Goal: Obtain resource: Obtain resource

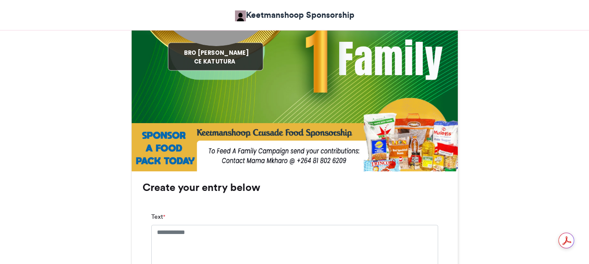
scroll to position [436, 0]
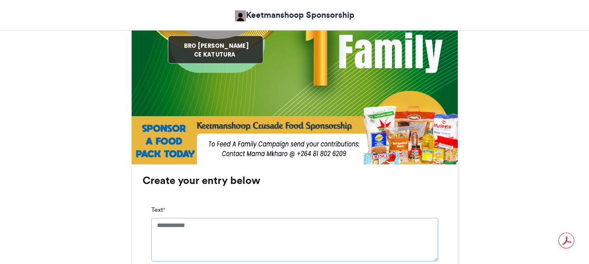
click at [207, 227] on textarea "Text *" at bounding box center [294, 240] width 287 height 44
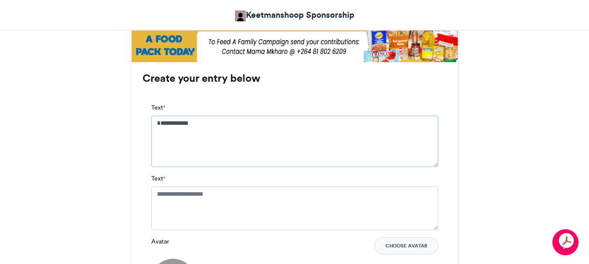
scroll to position [566, 0]
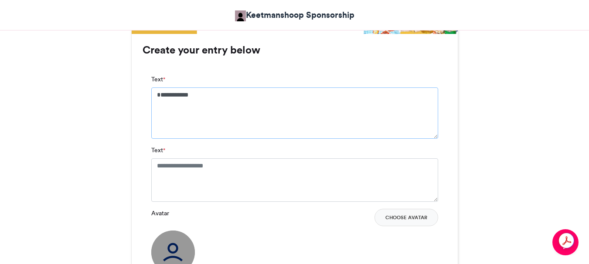
type textarea "**********"
click at [235, 165] on textarea "Text *" at bounding box center [294, 181] width 287 height 44
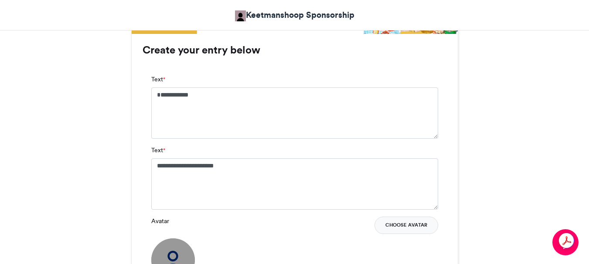
drag, startPoint x: 416, startPoint y: 225, endPoint x: 419, endPoint y: 217, distance: 8.1
click at [418, 222] on button "Choose Avatar" at bounding box center [406, 225] width 64 height 17
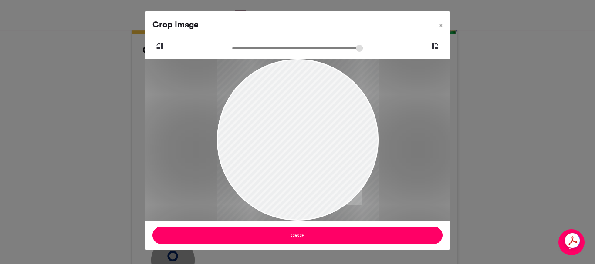
drag, startPoint x: 252, startPoint y: 95, endPoint x: 263, endPoint y: 112, distance: 20.5
click at [263, 112] on div at bounding box center [298, 158] width 162 height 216
click at [442, 25] on span "×" at bounding box center [441, 25] width 3 height 5
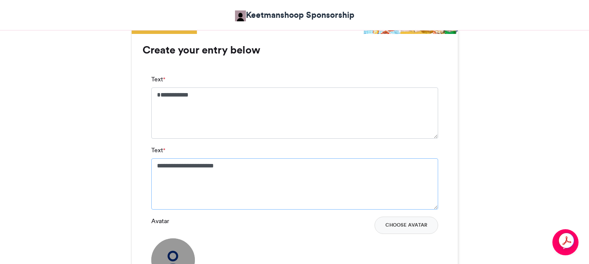
click at [238, 163] on textarea "**********" at bounding box center [294, 184] width 287 height 51
type textarea "*"
drag, startPoint x: 547, startPoint y: 112, endPoint x: 361, endPoint y: 101, distance: 185.9
click at [192, 163] on textarea "**********" at bounding box center [294, 184] width 287 height 51
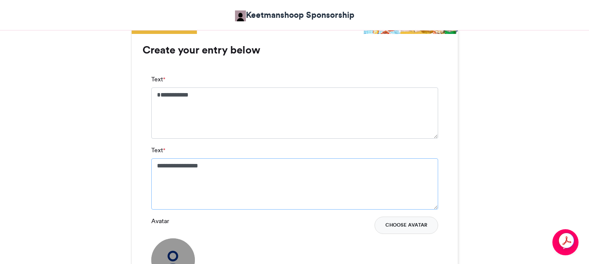
type textarea "**********"
click at [405, 223] on button "Choose Avatar" at bounding box center [406, 225] width 64 height 17
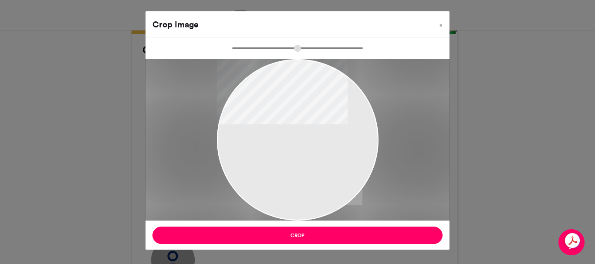
type input "*****"
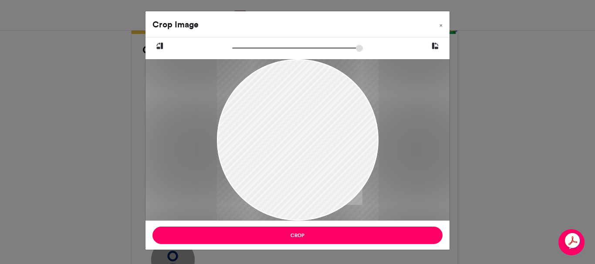
drag, startPoint x: 292, startPoint y: 109, endPoint x: 311, endPoint y: 122, distance: 22.5
click at [311, 122] on div at bounding box center [298, 152] width 162 height 216
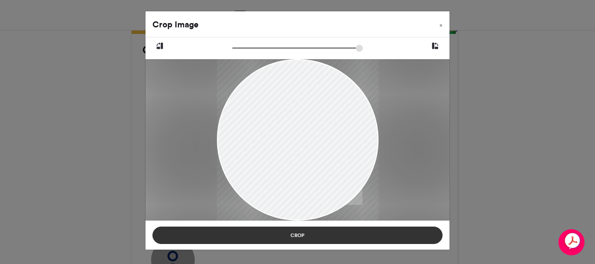
click at [292, 232] on button "Crop" at bounding box center [297, 235] width 290 height 17
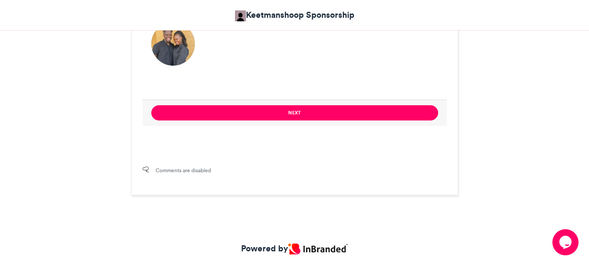
scroll to position [784, 0]
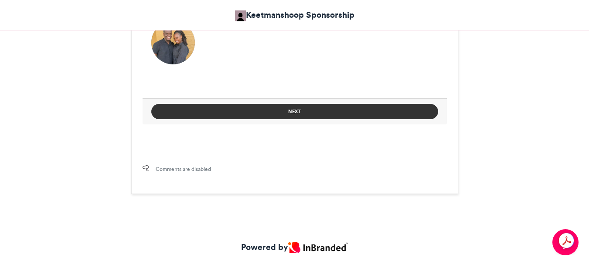
click at [293, 110] on button "Next" at bounding box center [294, 111] width 287 height 15
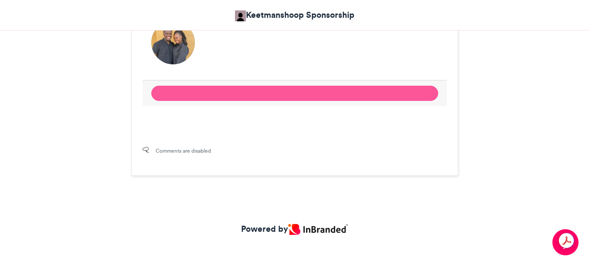
scroll to position [520, 0]
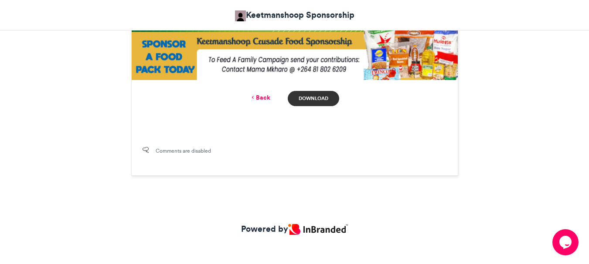
click at [309, 96] on link "Download" at bounding box center [313, 98] width 51 height 15
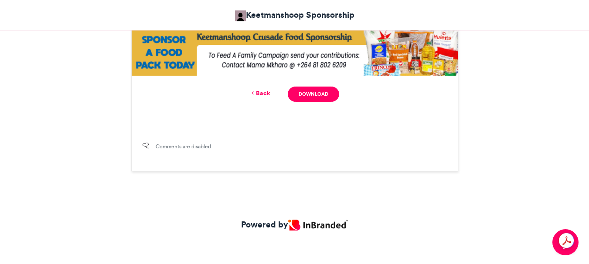
scroll to position [526, 0]
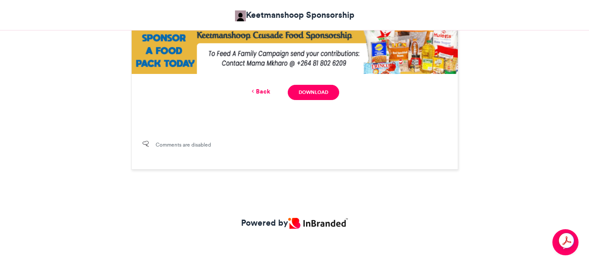
click at [264, 90] on link "Back" at bounding box center [260, 91] width 20 height 9
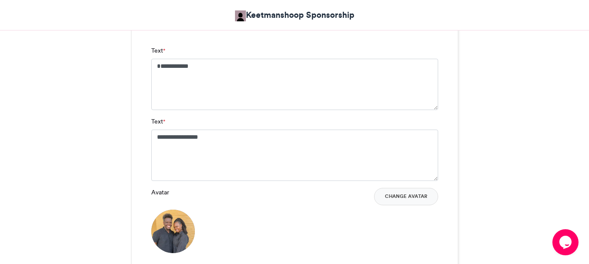
scroll to position [572, 0]
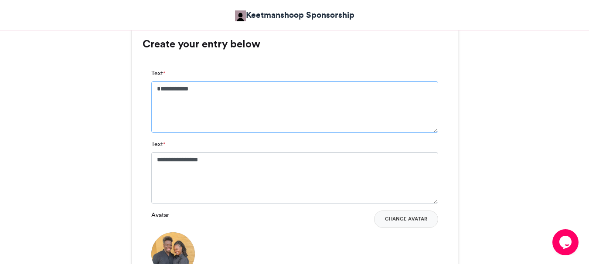
click at [210, 89] on textarea "**********" at bounding box center [294, 106] width 287 height 51
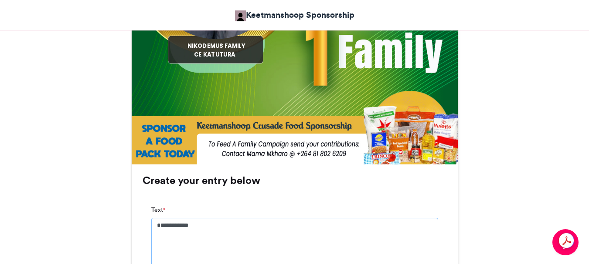
scroll to position [398, 0]
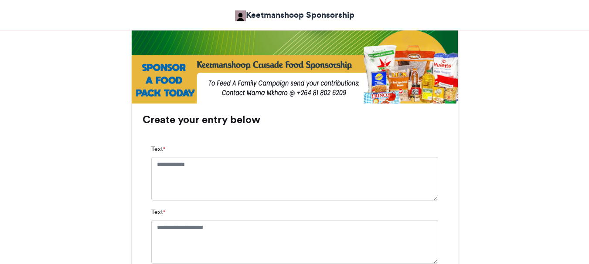
scroll to position [523, 0]
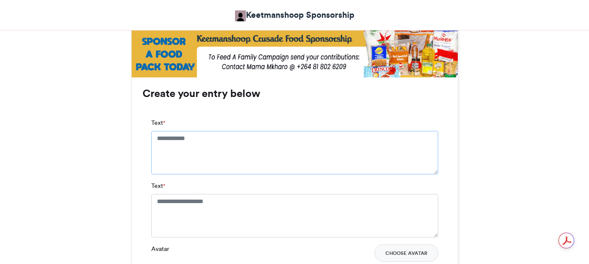
click at [202, 140] on textarea "Text *" at bounding box center [294, 153] width 287 height 44
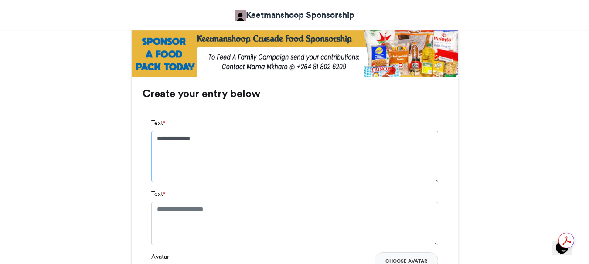
type textarea "**********"
click at [236, 211] on textarea "Text *" at bounding box center [294, 224] width 287 height 44
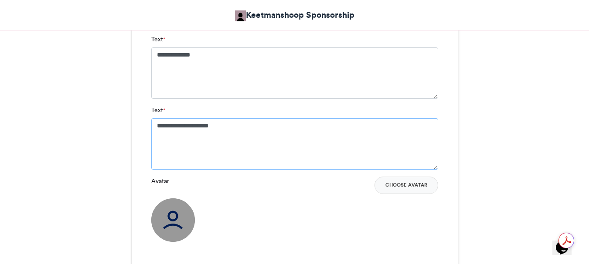
scroll to position [610, 0]
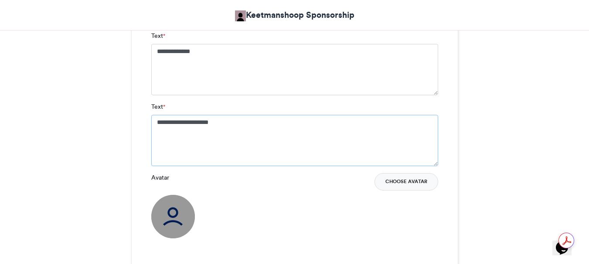
type textarea "**********"
click at [399, 186] on button "Choose Avatar" at bounding box center [406, 181] width 64 height 17
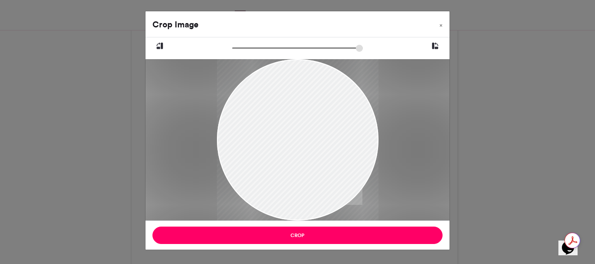
drag, startPoint x: 318, startPoint y: 138, endPoint x: 284, endPoint y: 153, distance: 36.8
click at [286, 158] on div at bounding box center [298, 144] width 162 height 170
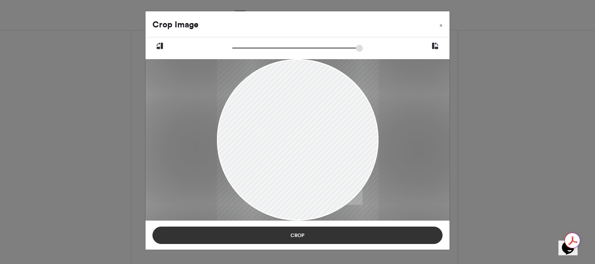
click at [293, 234] on button "Crop" at bounding box center [297, 235] width 290 height 17
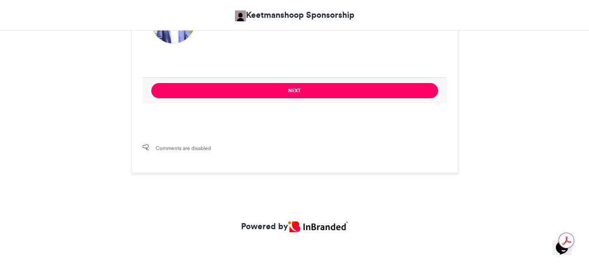
scroll to position [809, 0]
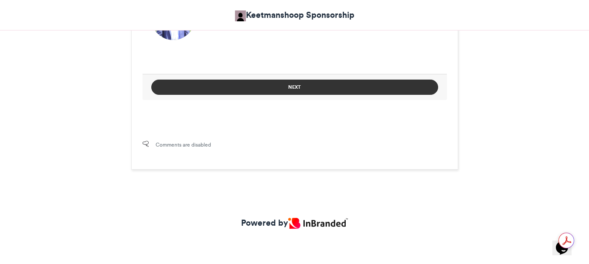
click at [296, 87] on button "Next" at bounding box center [294, 87] width 287 height 15
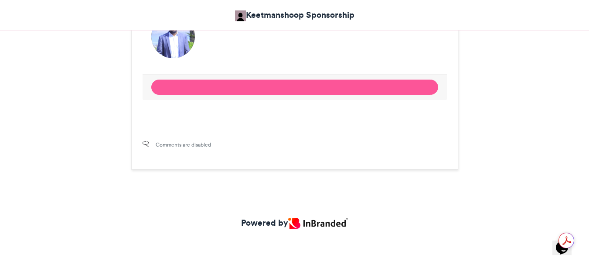
scroll to position [526, 0]
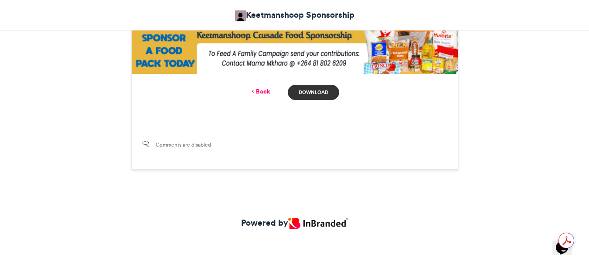
click at [308, 91] on link "Download" at bounding box center [313, 92] width 51 height 15
